Goal: Transaction & Acquisition: Download file/media

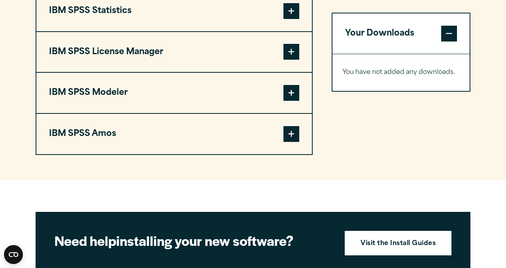
scroll to position [690, 0]
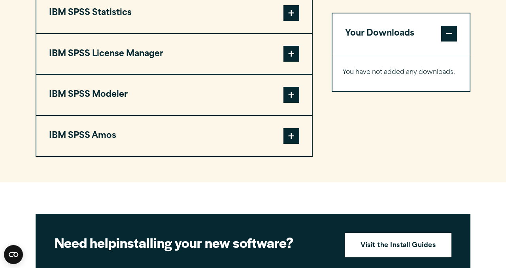
click at [160, 15] on button "IBM SPSS Statistics" at bounding box center [174, 13] width 276 height 40
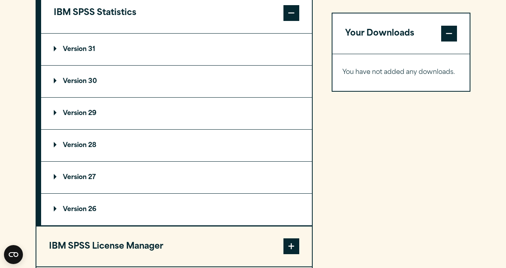
click at [79, 85] on p "Version 30" at bounding box center [75, 81] width 43 height 6
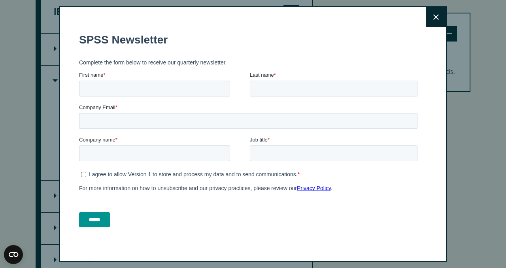
click at [433, 19] on button "Close" at bounding box center [436, 17] width 20 height 20
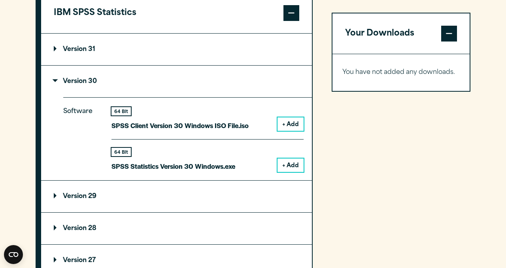
click at [124, 54] on summary "Version 31" at bounding box center [176, 50] width 271 height 32
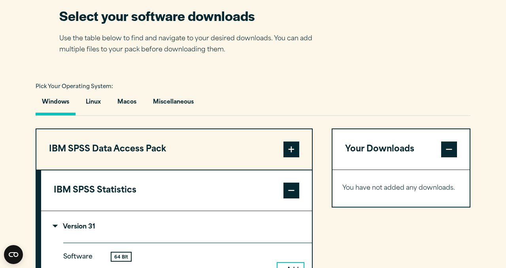
scroll to position [512, 0]
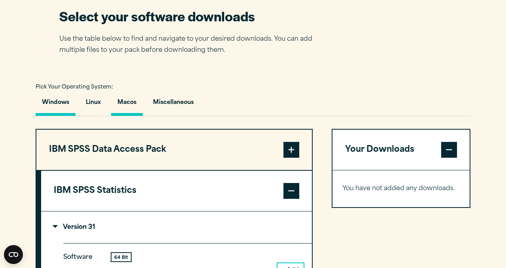
click at [123, 108] on button "Macos" at bounding box center [127, 104] width 32 height 23
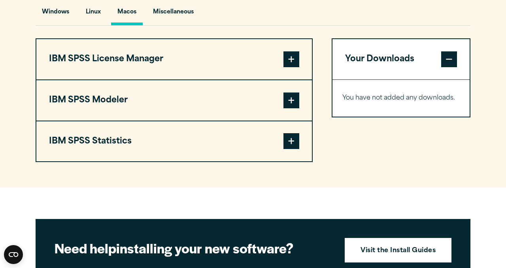
scroll to position [604, 0]
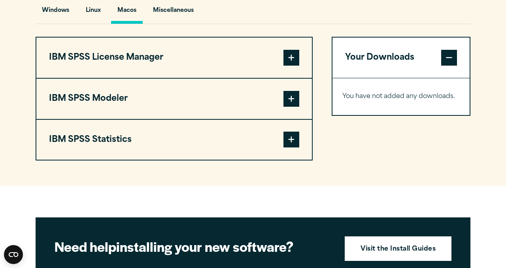
click at [135, 155] on button "IBM SPSS Statistics" at bounding box center [174, 140] width 276 height 40
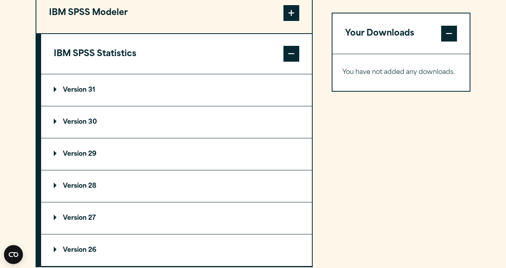
scroll to position [690, 0]
click at [146, 134] on summary "Version 30" at bounding box center [176, 122] width 271 height 32
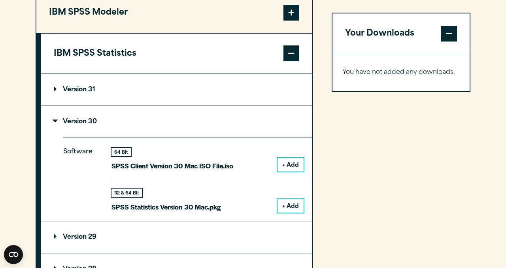
click at [286, 208] on button "+ Add" at bounding box center [291, 205] width 26 height 13
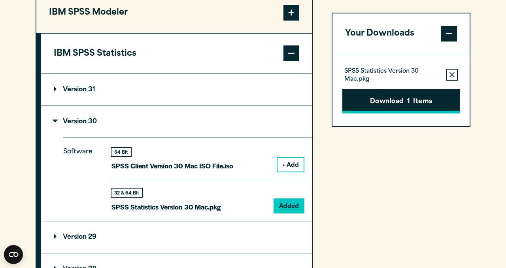
click at [385, 105] on button "Download 1 Items" at bounding box center [401, 101] width 117 height 25
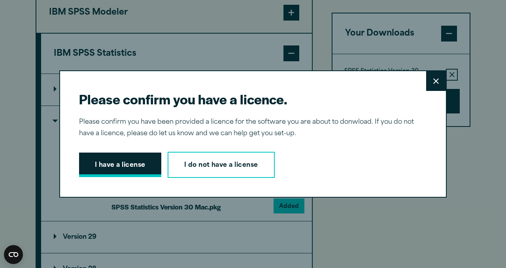
click at [125, 171] on button "I have a license" at bounding box center [120, 165] width 82 height 25
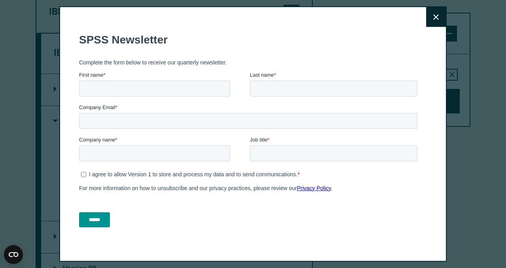
click at [442, 19] on button "Close" at bounding box center [436, 17] width 20 height 20
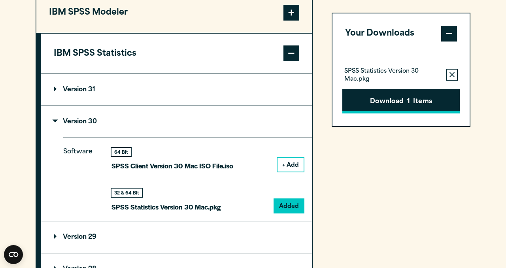
click at [391, 100] on button "Download 1 Items" at bounding box center [401, 101] width 117 height 25
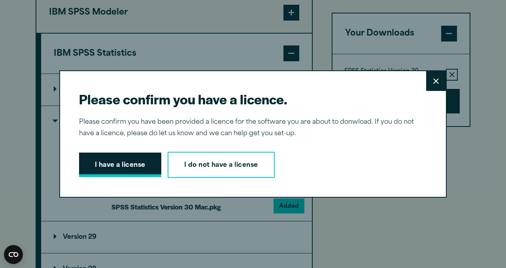
click at [132, 166] on button "I have a license" at bounding box center [120, 165] width 82 height 25
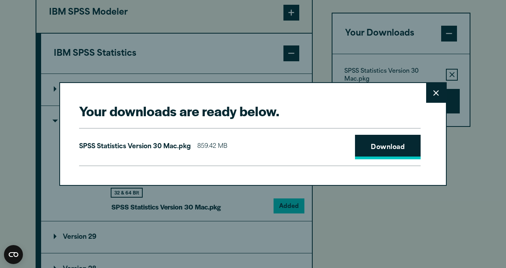
click at [393, 144] on link "Download" at bounding box center [388, 147] width 66 height 25
